Goal: Task Accomplishment & Management: Manage account settings

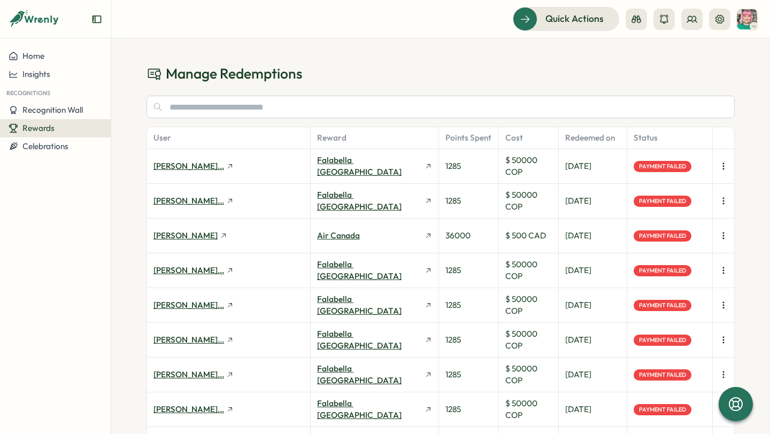
click at [724, 268] on icon "button" at bounding box center [723, 270] width 11 height 11
click at [744, 226] on div "Manage Redemptions User Reward Points Spent Cost Redeemed on Status Fran Martin…" at bounding box center [440, 236] width 659 height 396
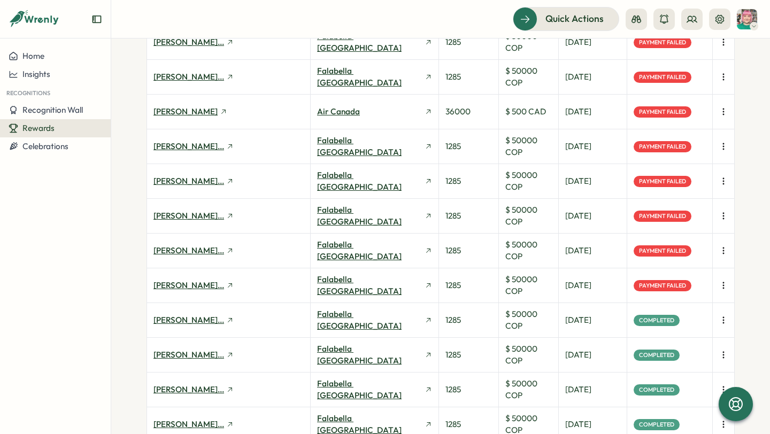
scroll to position [124, 0]
click at [722, 284] on icon "button" at bounding box center [723, 286] width 11 height 11
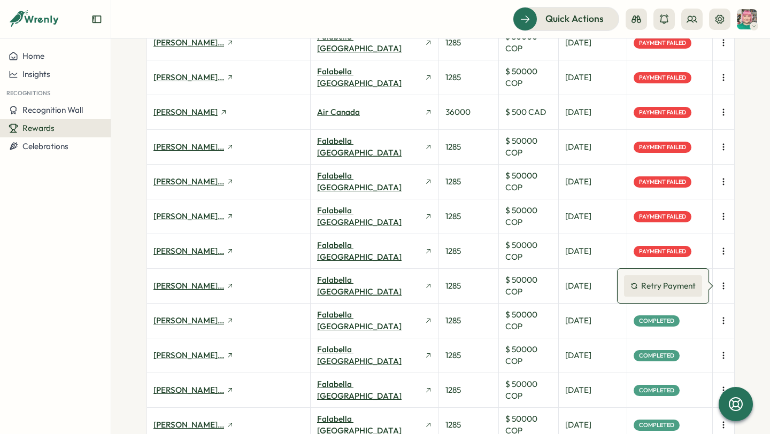
click at [684, 286] on span "Retry Payment" at bounding box center [668, 286] width 55 height 10
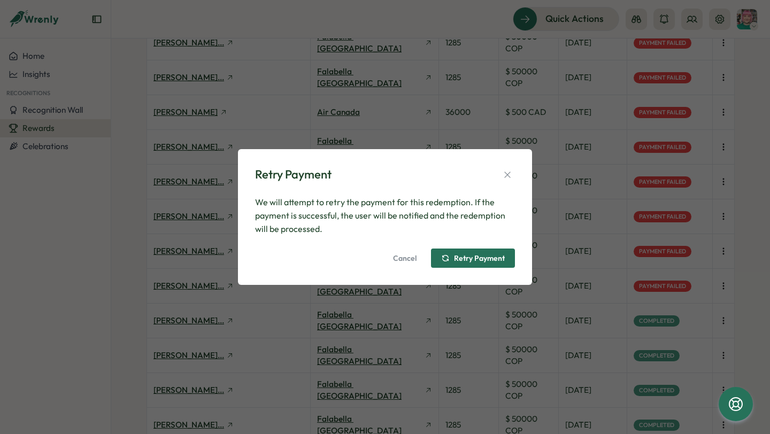
click at [481, 259] on span "Retry Payment" at bounding box center [479, 258] width 51 height 7
click at [406, 260] on span "Cancel" at bounding box center [405, 258] width 24 height 18
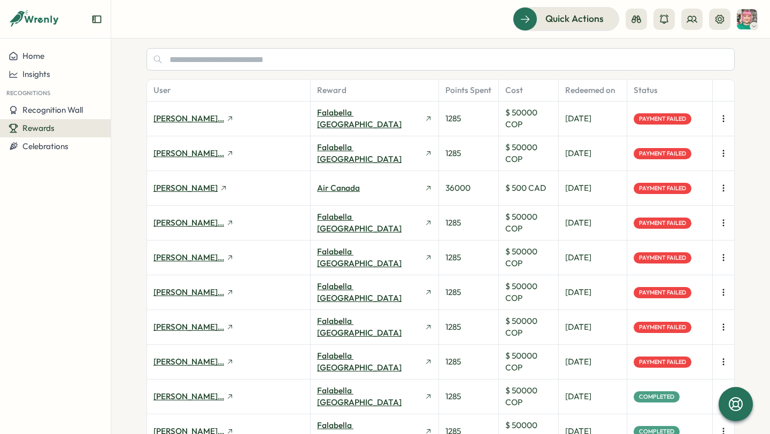
scroll to position [47, 0]
click at [723, 363] on icon "button" at bounding box center [723, 363] width 1 height 6
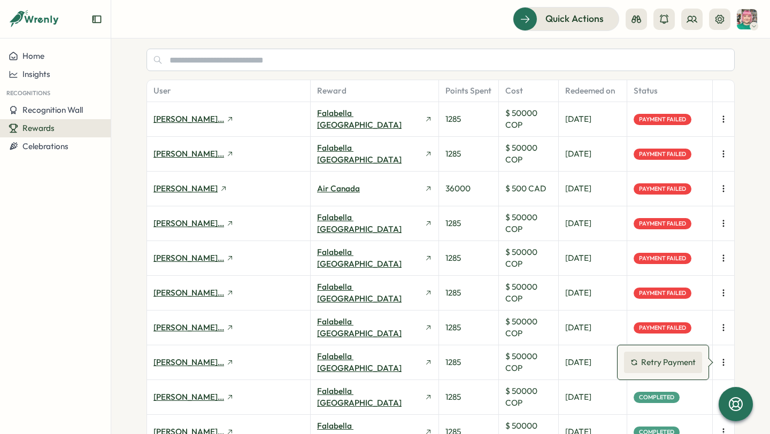
click at [680, 364] on span "Retry Payment" at bounding box center [668, 363] width 55 height 10
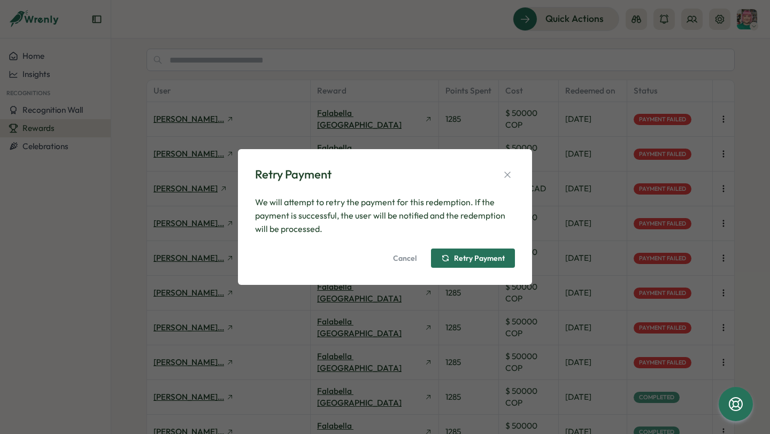
click at [484, 264] on span "Retry Payment" at bounding box center [473, 258] width 64 height 18
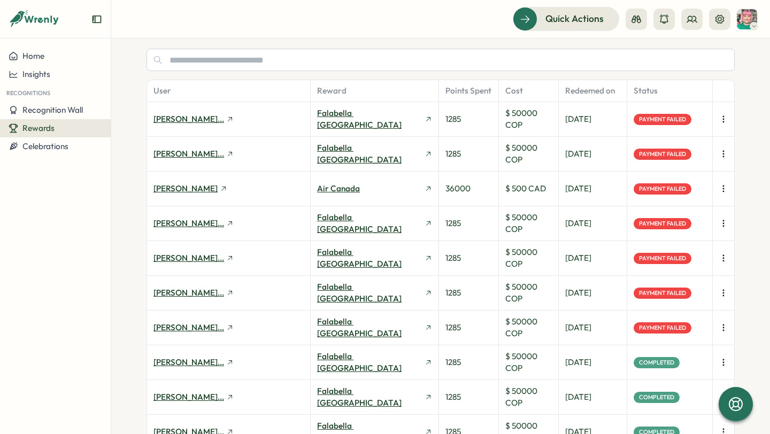
click at [723, 328] on icon "button" at bounding box center [723, 327] width 11 height 11
click at [680, 326] on span "Retry Payment" at bounding box center [668, 328] width 55 height 10
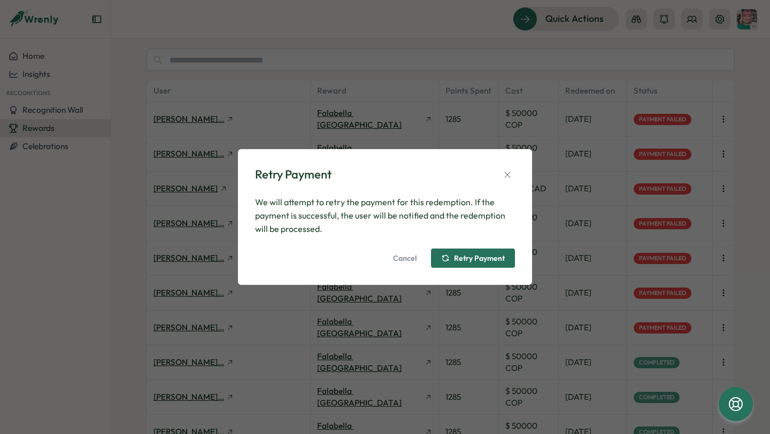
click at [467, 257] on span "Retry Payment" at bounding box center [479, 258] width 51 height 7
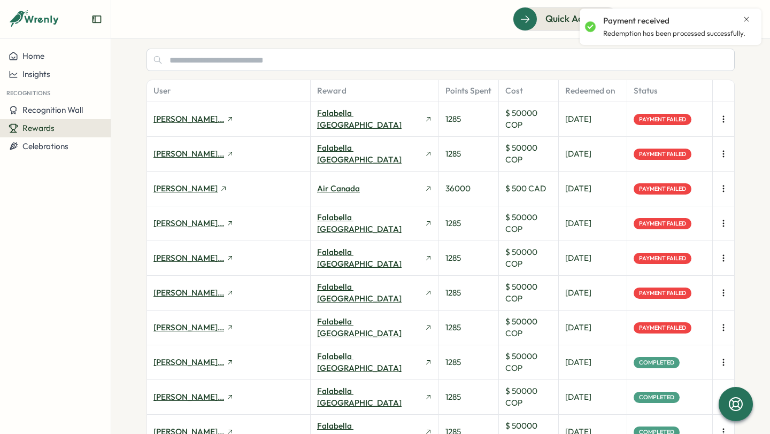
click at [721, 292] on icon "button" at bounding box center [723, 293] width 11 height 11
click at [665, 290] on span "Retry Payment" at bounding box center [668, 293] width 55 height 10
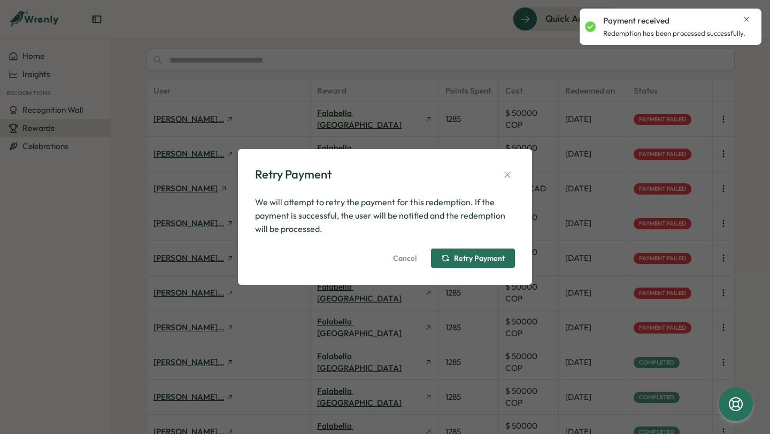
click at [487, 251] on span "Retry Payment" at bounding box center [473, 258] width 64 height 18
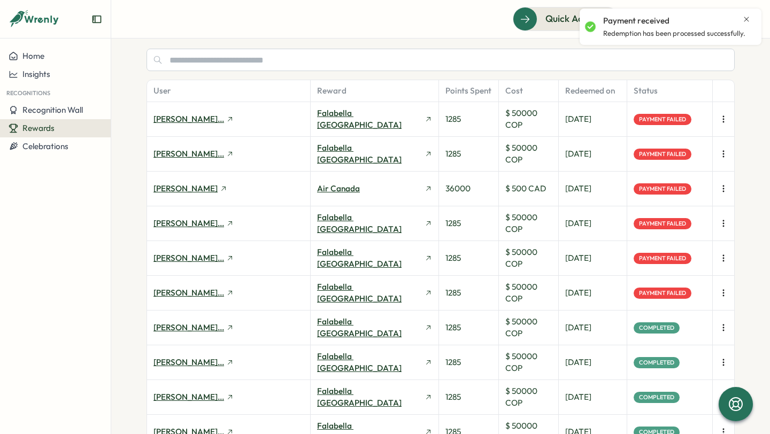
click at [722, 259] on icon "button" at bounding box center [723, 258] width 11 height 11
click at [677, 258] on span "Retry Payment" at bounding box center [668, 258] width 55 height 10
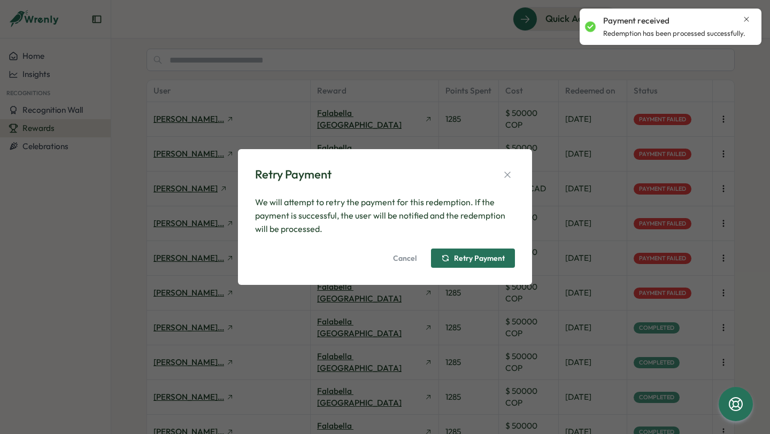
click at [492, 259] on span "Retry Payment" at bounding box center [479, 258] width 51 height 7
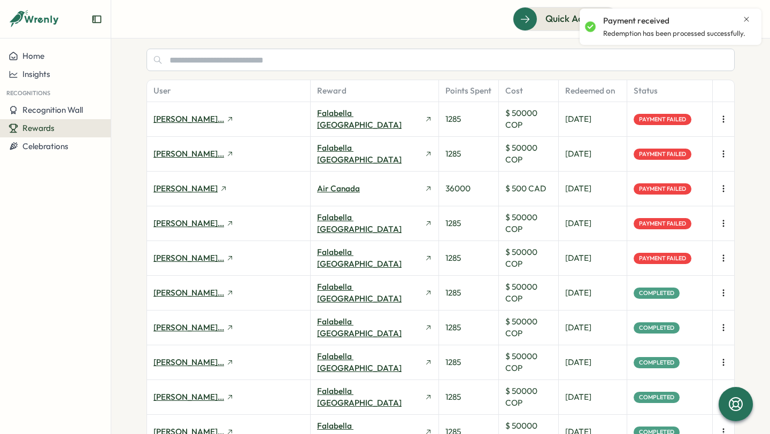
click at [719, 223] on icon "button" at bounding box center [723, 223] width 11 height 11
click at [666, 224] on span "Retry Payment" at bounding box center [668, 224] width 55 height 10
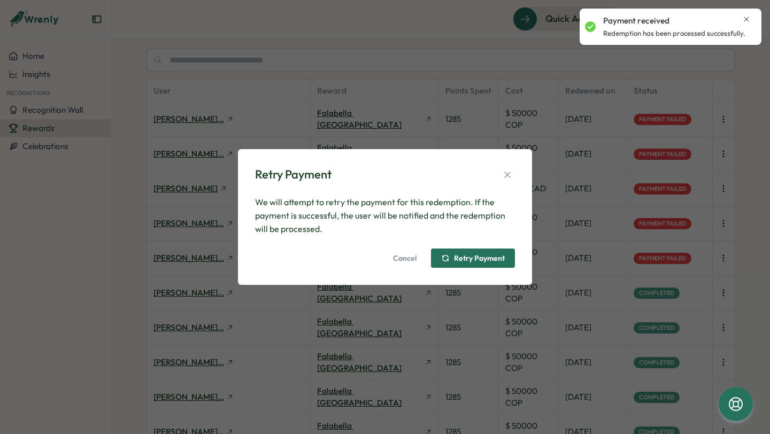
click at [491, 256] on span "Retry Payment" at bounding box center [479, 258] width 51 height 7
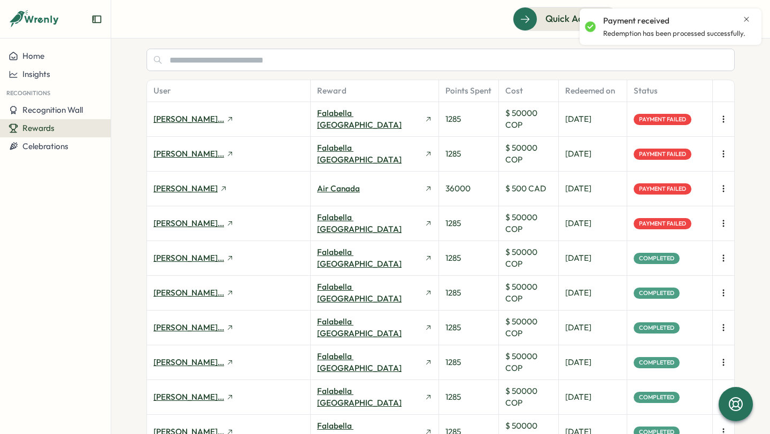
click at [720, 189] on icon "button" at bounding box center [723, 188] width 11 height 11
click at [668, 187] on span "Retry Payment" at bounding box center [668, 189] width 55 height 10
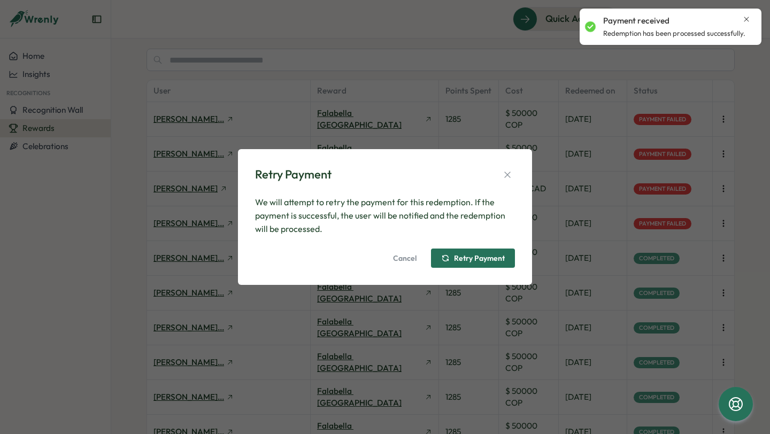
click at [496, 253] on span "Retry Payment" at bounding box center [473, 258] width 64 height 18
click at [478, 256] on span "Retry Payment" at bounding box center [479, 258] width 51 height 7
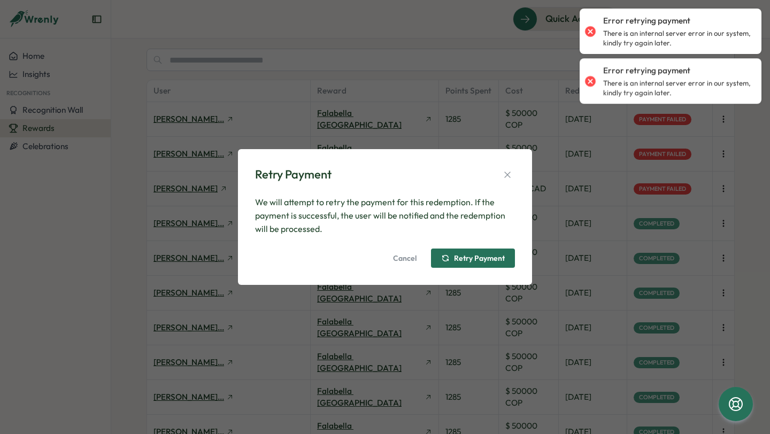
click at [406, 258] on span "Cancel" at bounding box center [405, 258] width 24 height 18
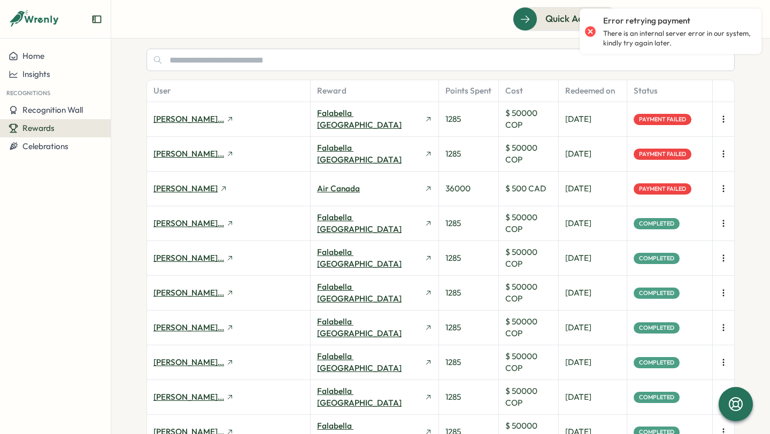
click at [721, 155] on icon "button" at bounding box center [723, 154] width 11 height 11
click at [673, 157] on span "Retry Payment" at bounding box center [668, 154] width 55 height 10
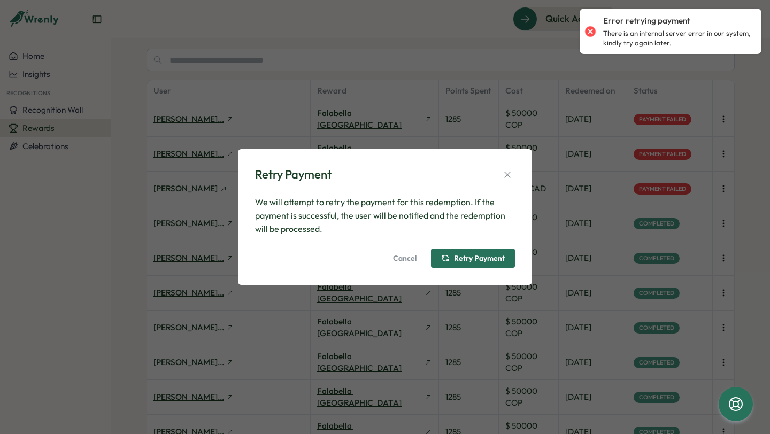
click at [476, 255] on span "Retry Payment" at bounding box center [479, 258] width 51 height 7
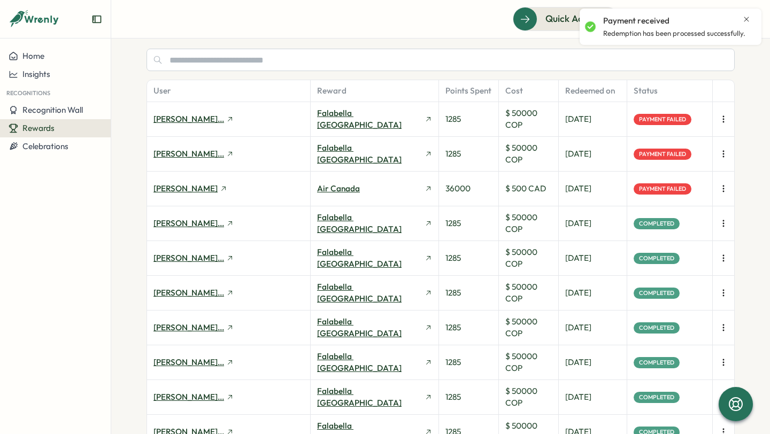
click at [723, 119] on icon "button" at bounding box center [723, 120] width 1 height 6
click at [646, 114] on span "Retry Payment" at bounding box center [668, 119] width 55 height 10
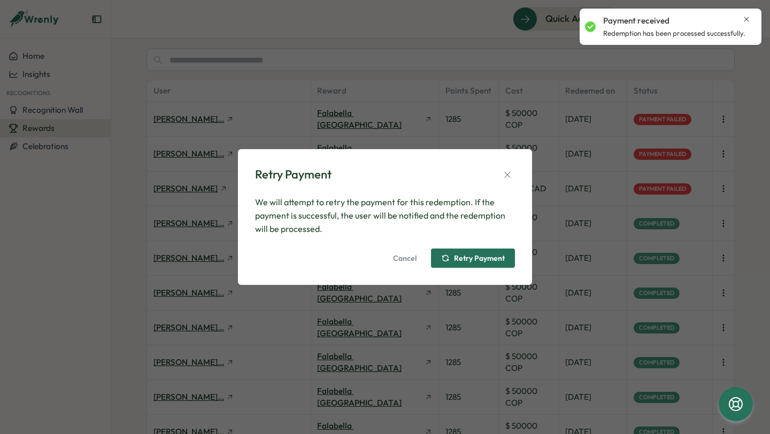
click at [485, 255] on span "Retry Payment" at bounding box center [479, 258] width 51 height 7
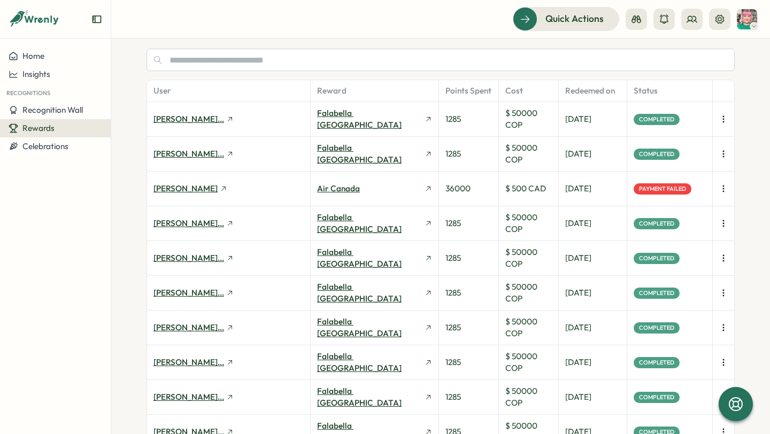
click at [721, 191] on icon "button" at bounding box center [723, 188] width 11 height 11
click at [668, 190] on span "Retry Payment" at bounding box center [668, 189] width 55 height 10
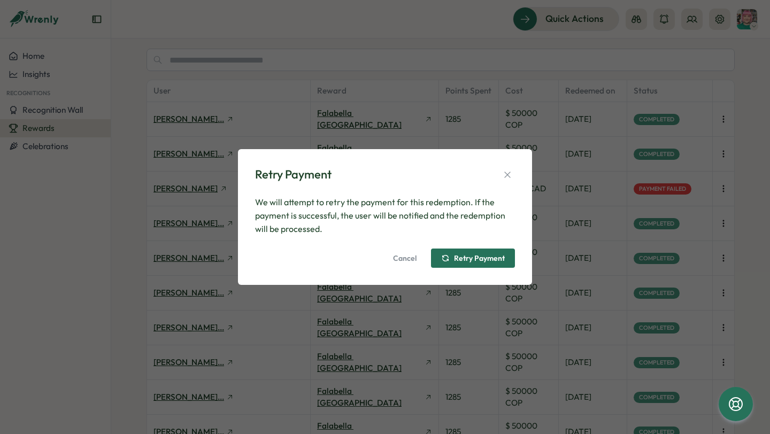
click at [475, 264] on span "Retry Payment" at bounding box center [473, 258] width 64 height 18
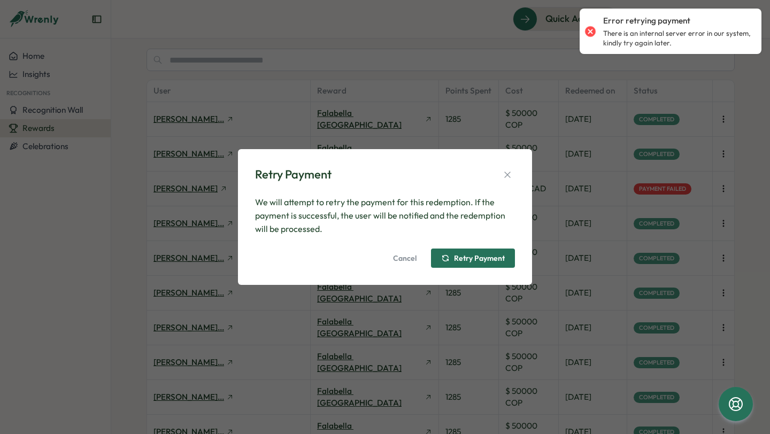
click at [406, 265] on span "Cancel" at bounding box center [405, 258] width 24 height 18
